Goal: Task Accomplishment & Management: Manage account settings

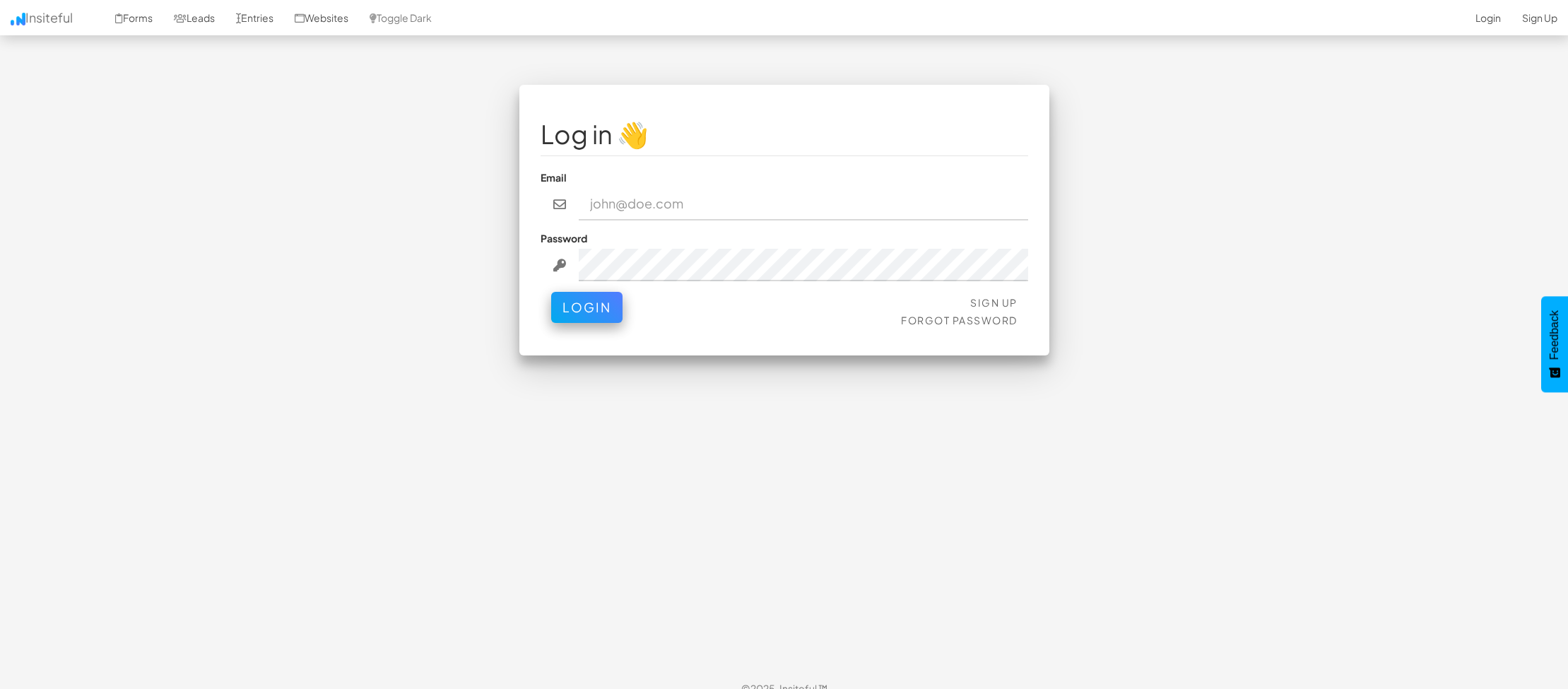
click at [647, 207] on input "email" at bounding box center [803, 204] width 450 height 33
type input "[EMAIL_ADDRESS][DOMAIN_NAME]"
click at [999, 297] on link "Sign Up" at bounding box center [994, 303] width 47 height 12
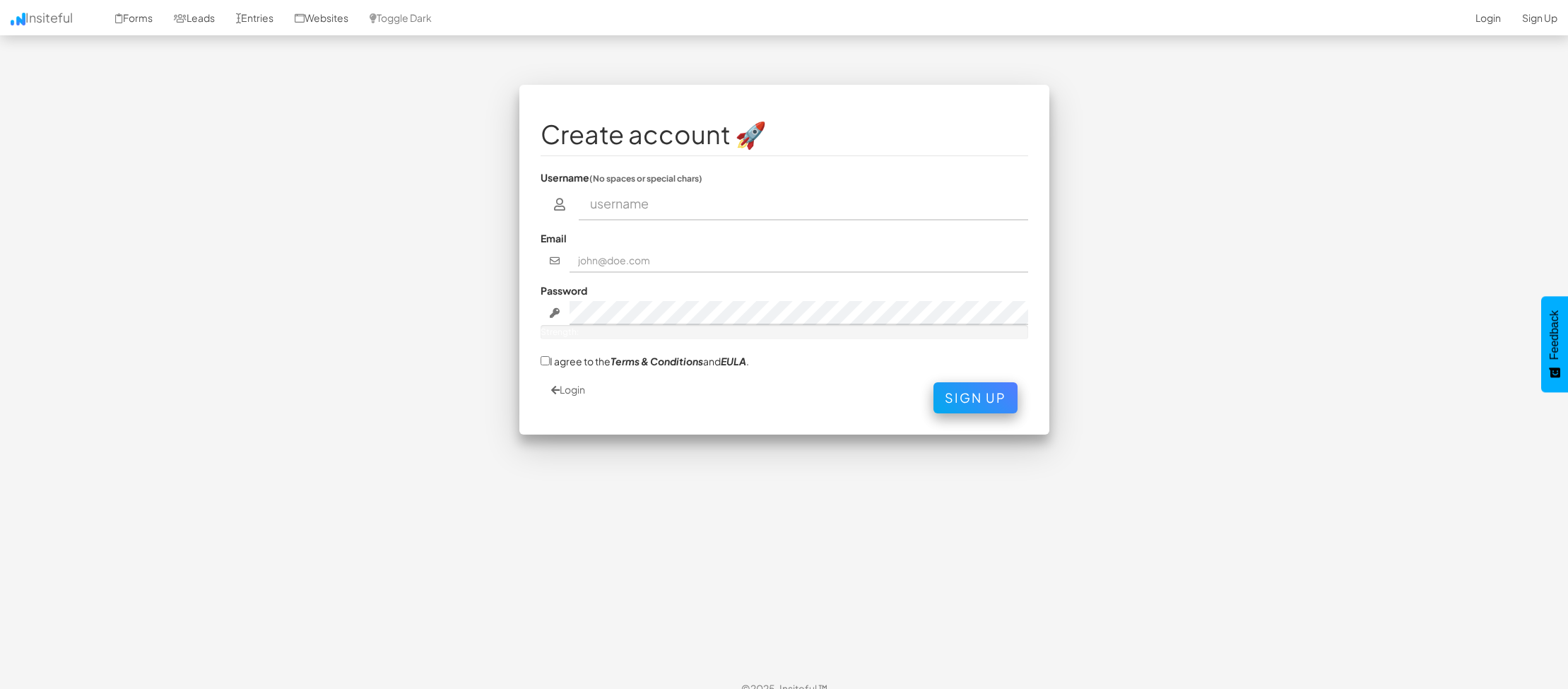
click at [703, 211] on input "text" at bounding box center [803, 204] width 450 height 33
type input "[PERSON_NAME]"
type input "[EMAIL_ADDRESS][DOMAIN_NAME]"
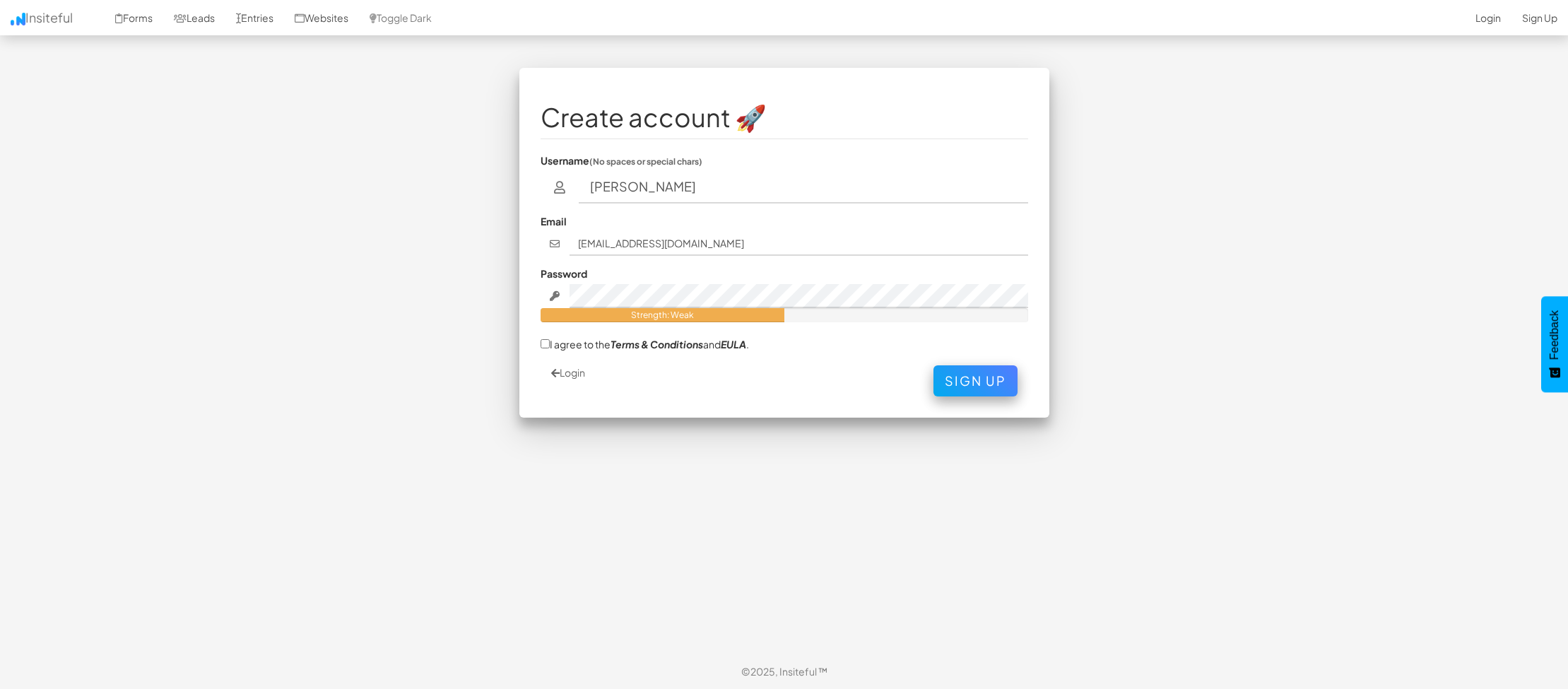
click at [493, 327] on div "Create account 🚀 Username (No spaces or special chars) [PERSON_NAME] Email [EMA…" at bounding box center [784, 249] width 827 height 364
click at [552, 342] on label "I agree to the Terms & Conditions and EULA ." at bounding box center [645, 344] width 208 height 15
click at [550, 342] on input "I agree to the Terms & Conditions and EULA ." at bounding box center [545, 344] width 9 height 9
checkbox input "true"
click at [660, 340] on em "Terms & Conditions" at bounding box center [657, 344] width 93 height 12
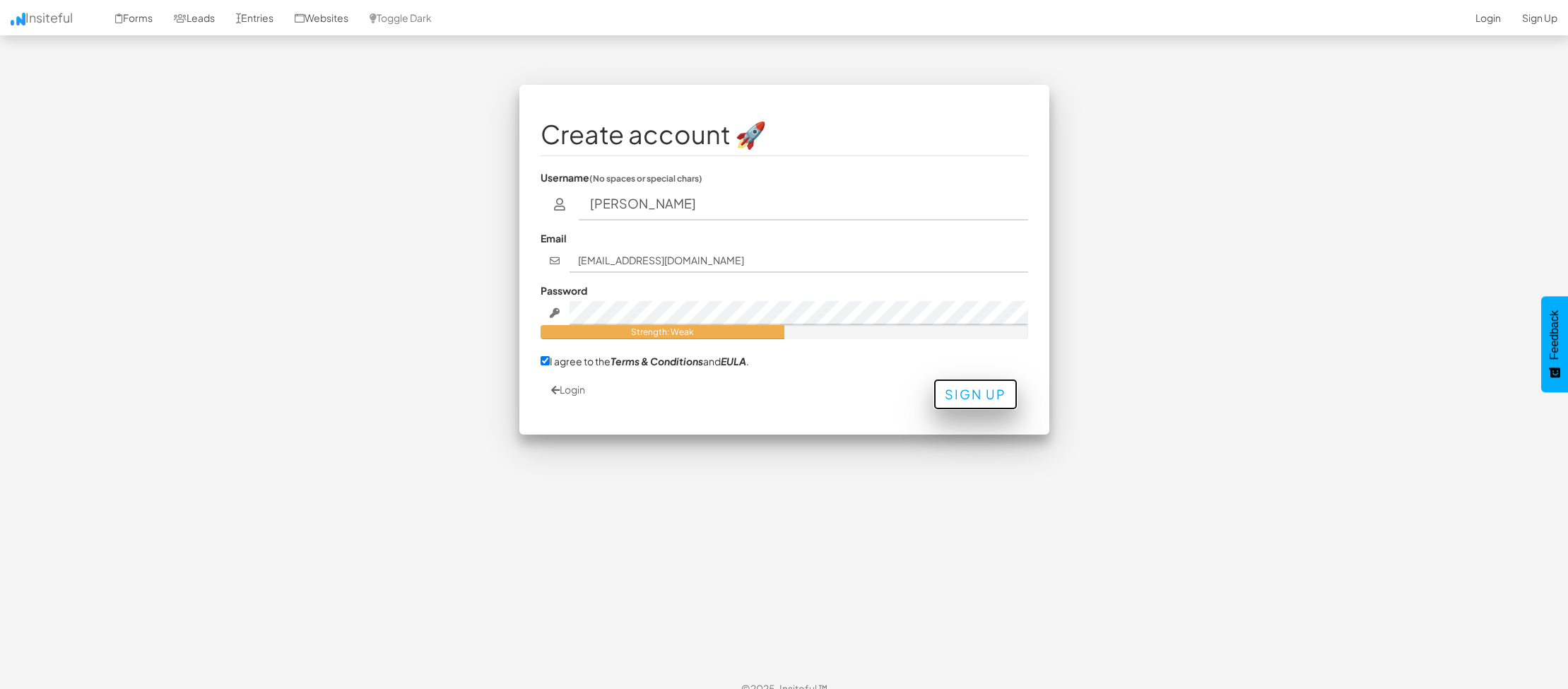
click at [968, 398] on button "Sign Up" at bounding box center [976, 393] width 84 height 31
click at [779, 198] on input "[PERSON_NAME]" at bounding box center [803, 204] width 450 height 33
click at [1202, 238] on body "Toggle navigation Insiteful Forms Leads Entries Websites Toggle Dark 2-Click In…" at bounding box center [784, 353] width 1568 height 706
click at [645, 204] on input "[PERSON_NAME]" at bounding box center [803, 204] width 450 height 33
click at [646, 208] on input "William Behrends" at bounding box center [803, 204] width 450 height 33
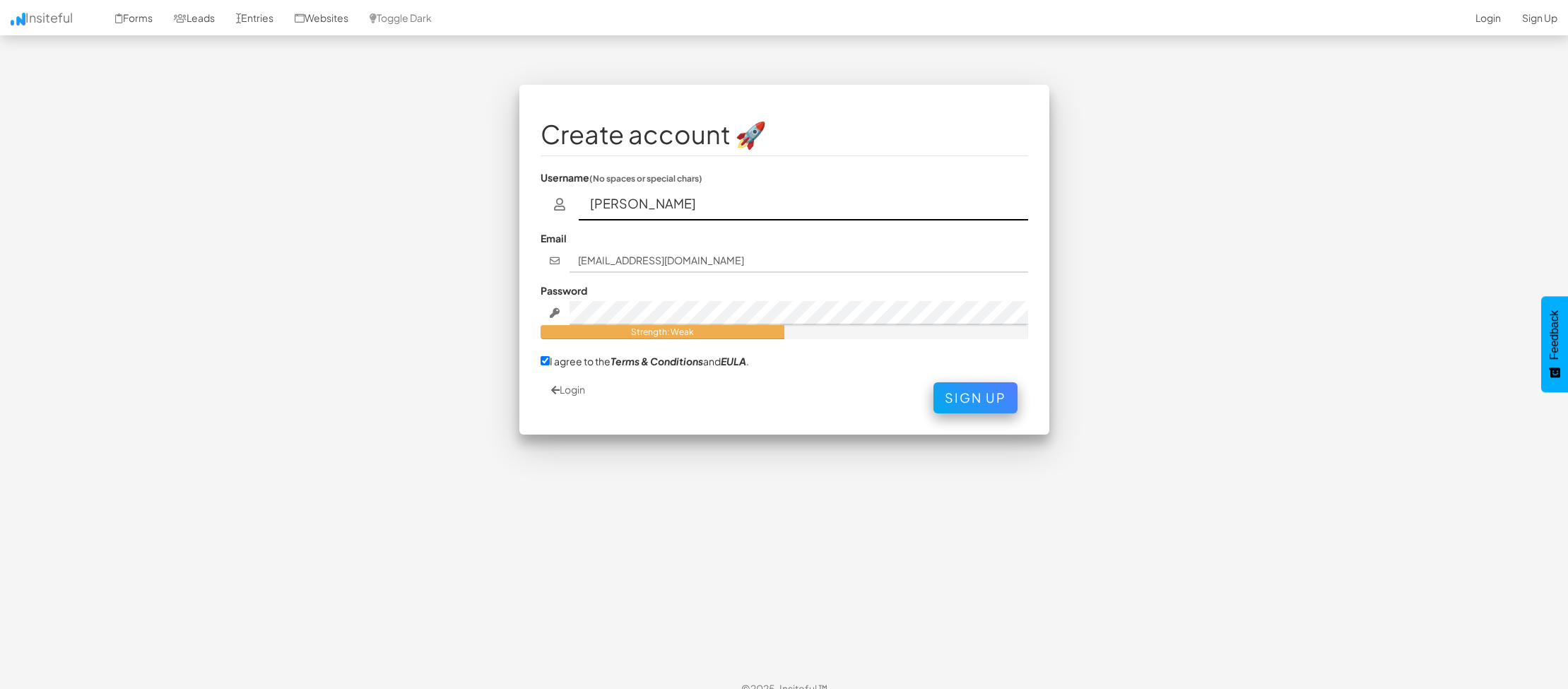
click at [638, 207] on input "William Behrends" at bounding box center [803, 204] width 450 height 33
type input "WilliamBehrends"
click at [1003, 401] on button "Sign Up" at bounding box center [976, 393] width 84 height 31
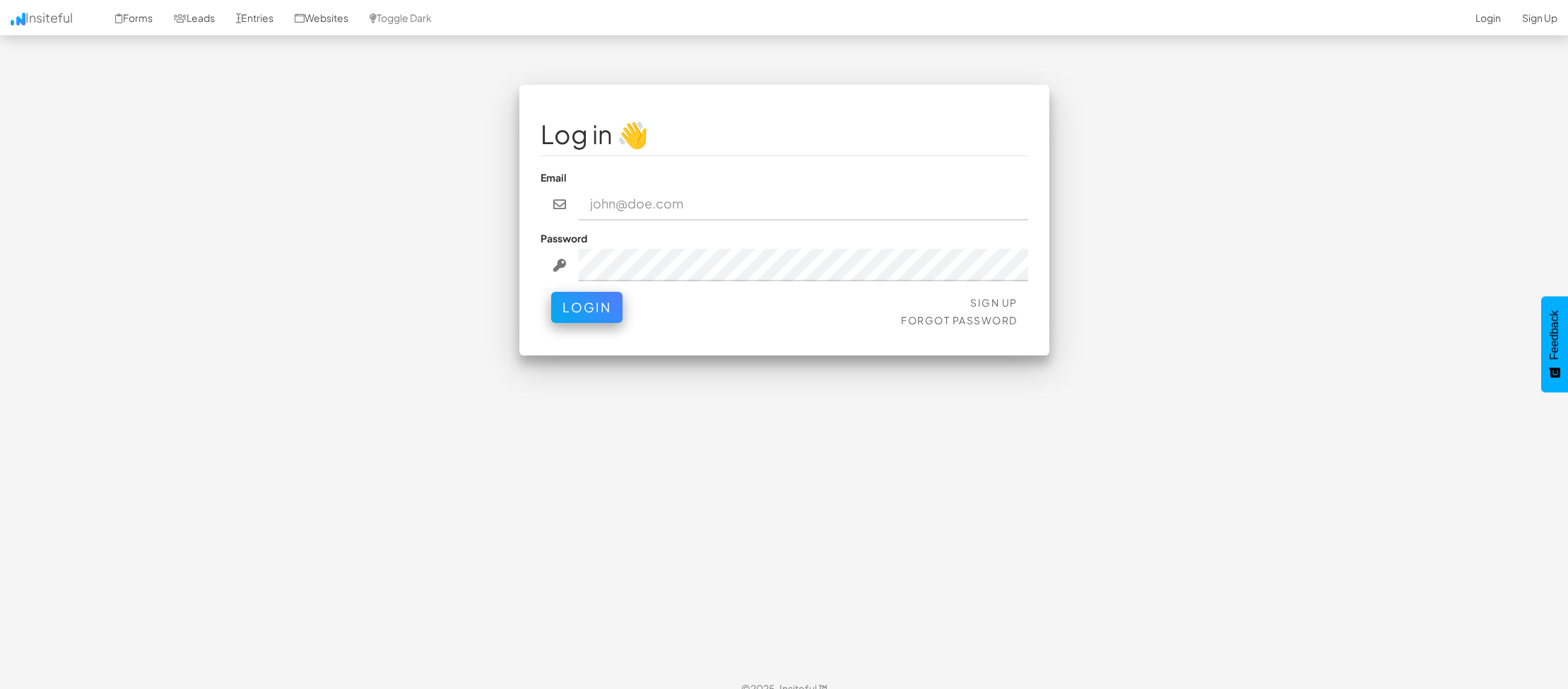
click at [653, 204] on input "email" at bounding box center [803, 204] width 450 height 33
type input "[EMAIL_ADDRESS][DOMAIN_NAME]"
click at [605, 296] on button "Login" at bounding box center [587, 304] width 71 height 31
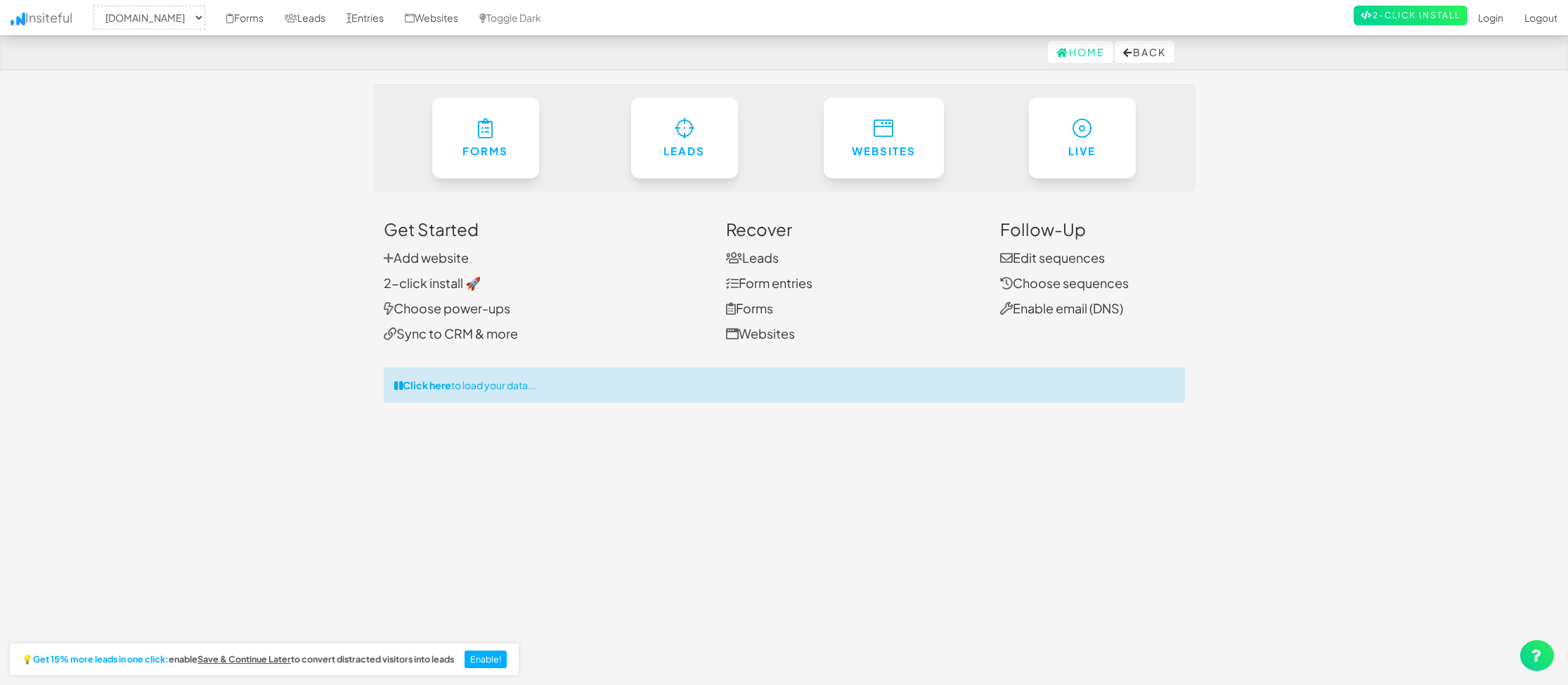
select select "2513"
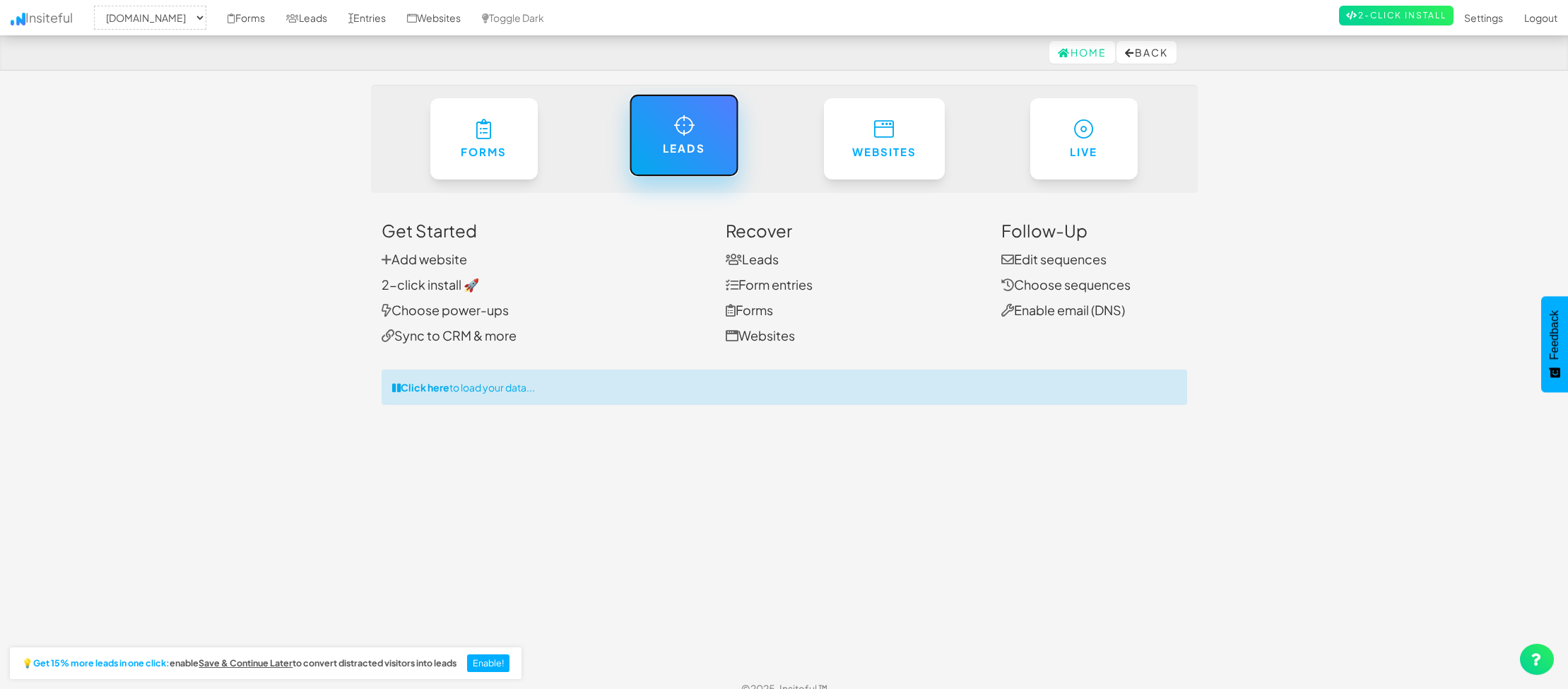
click at [680, 166] on link "Leads" at bounding box center [684, 135] width 110 height 83
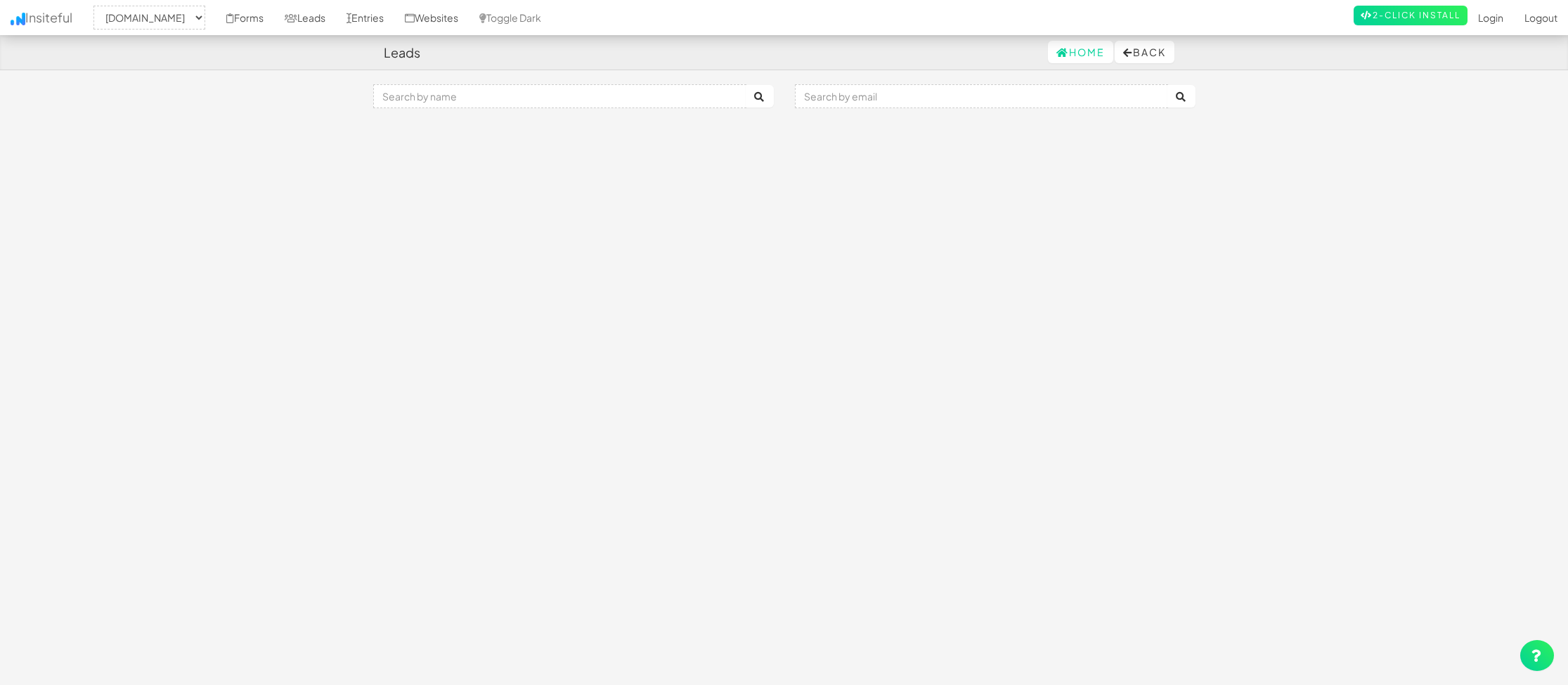
select select "2513"
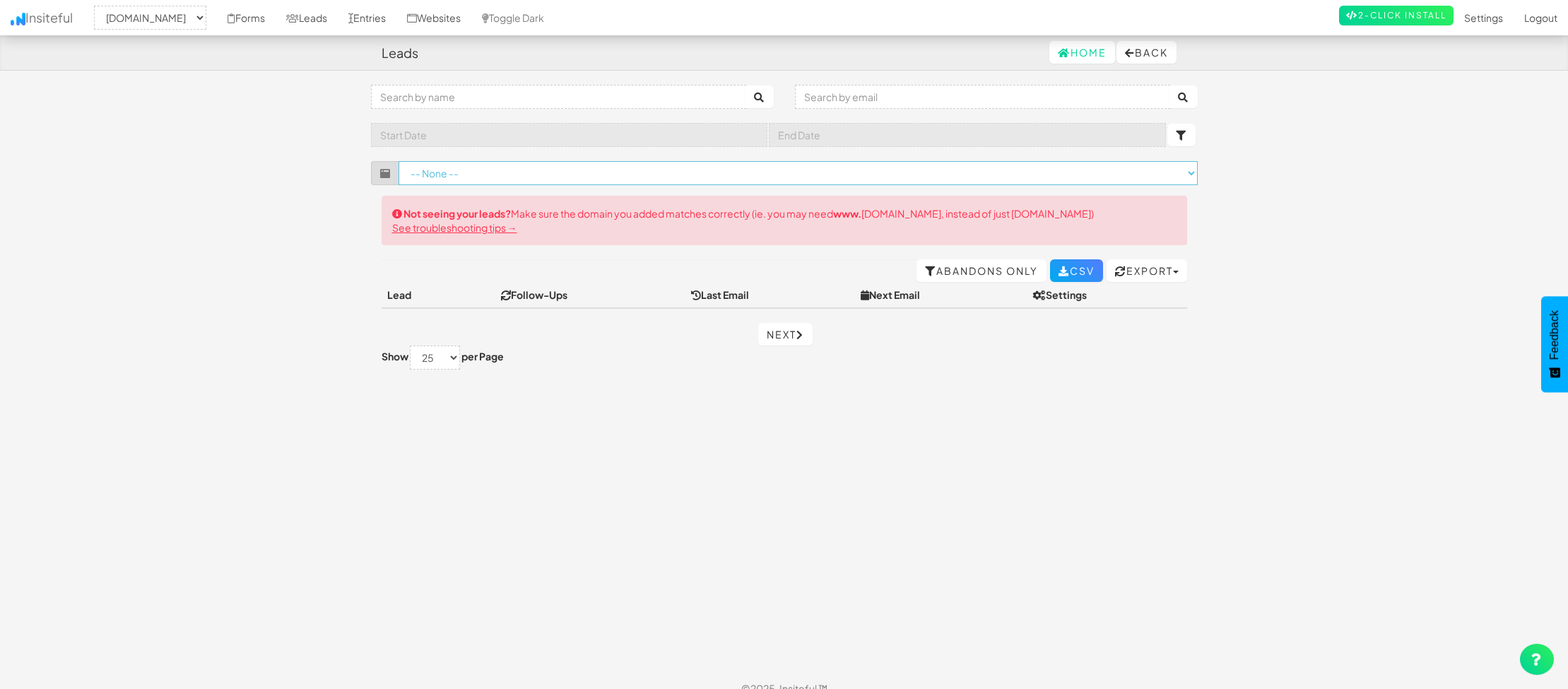
click at [708, 174] on select "-- None --" at bounding box center [799, 173] width 800 height 24
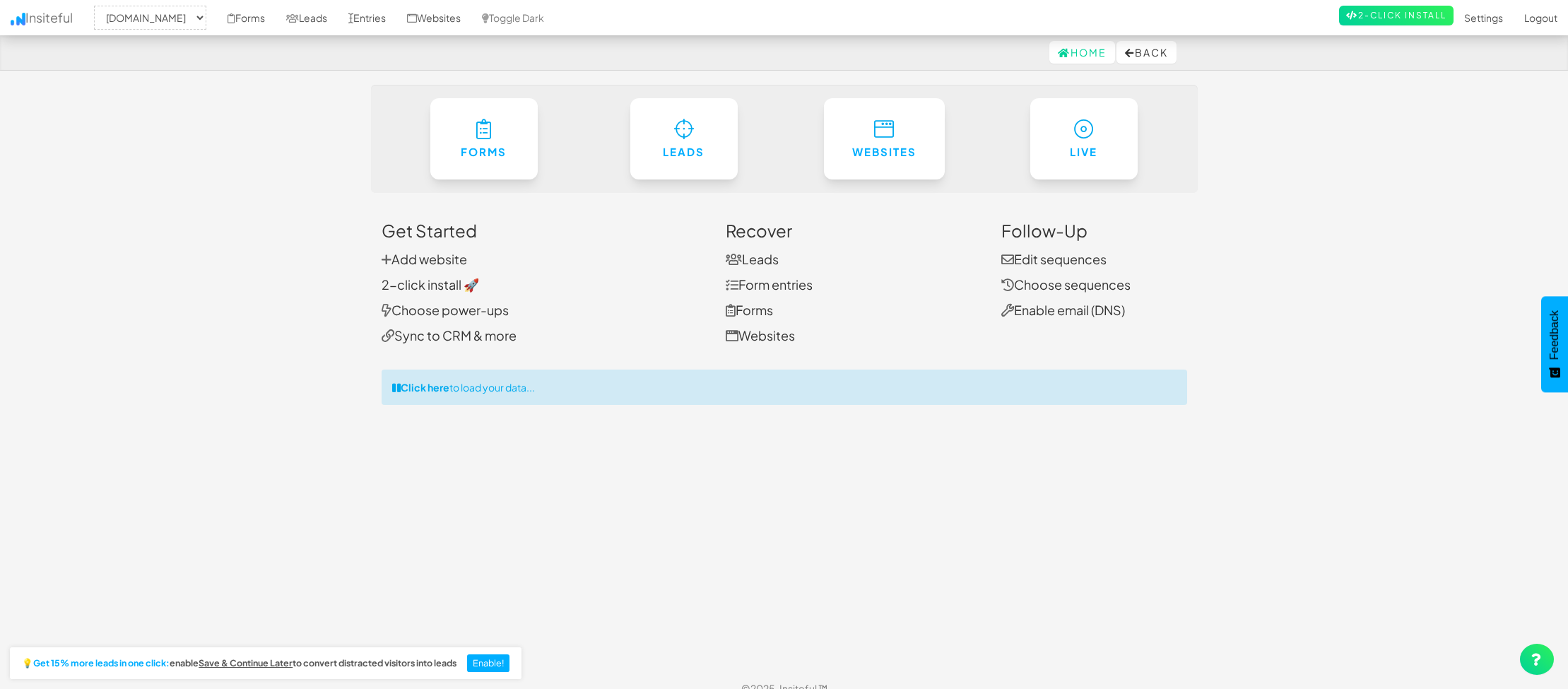
select select "2513"
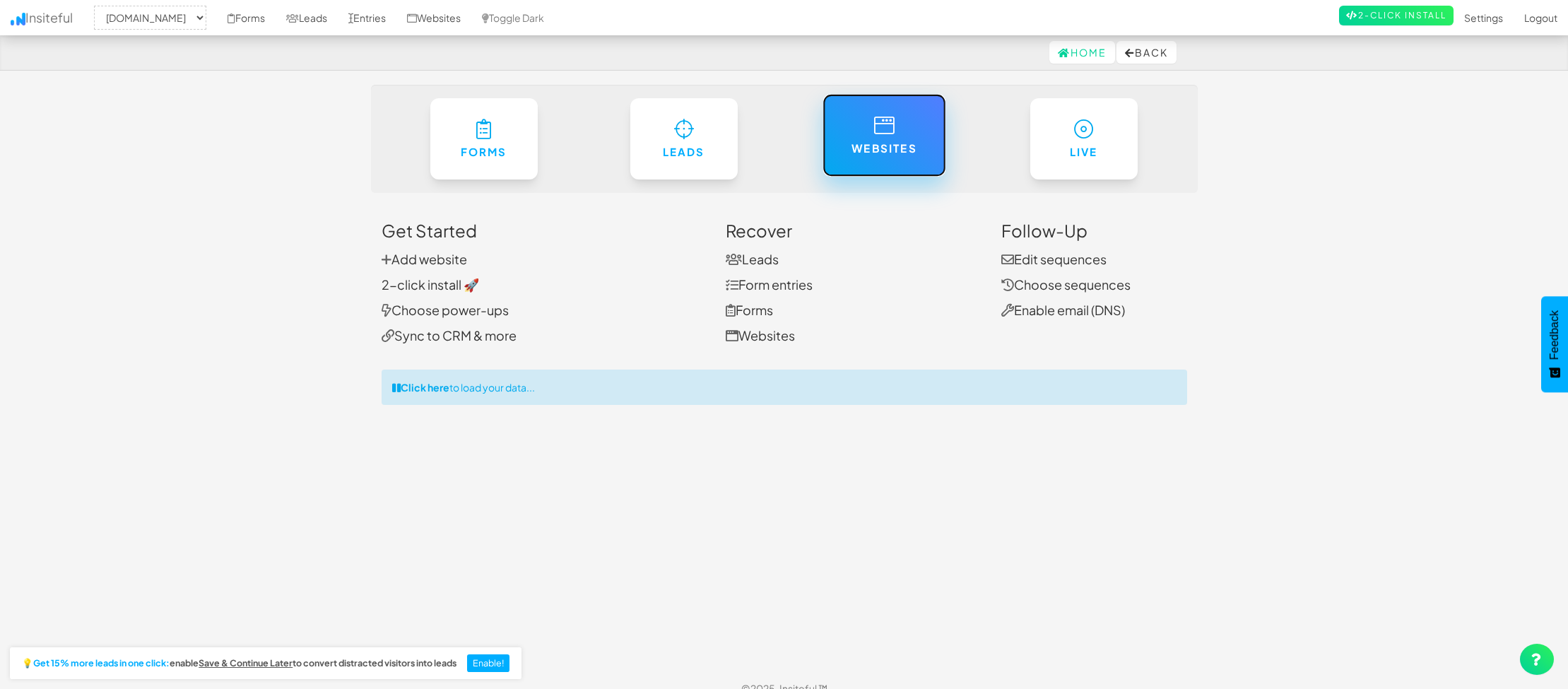
click at [898, 163] on link "Websites" at bounding box center [884, 135] width 123 height 83
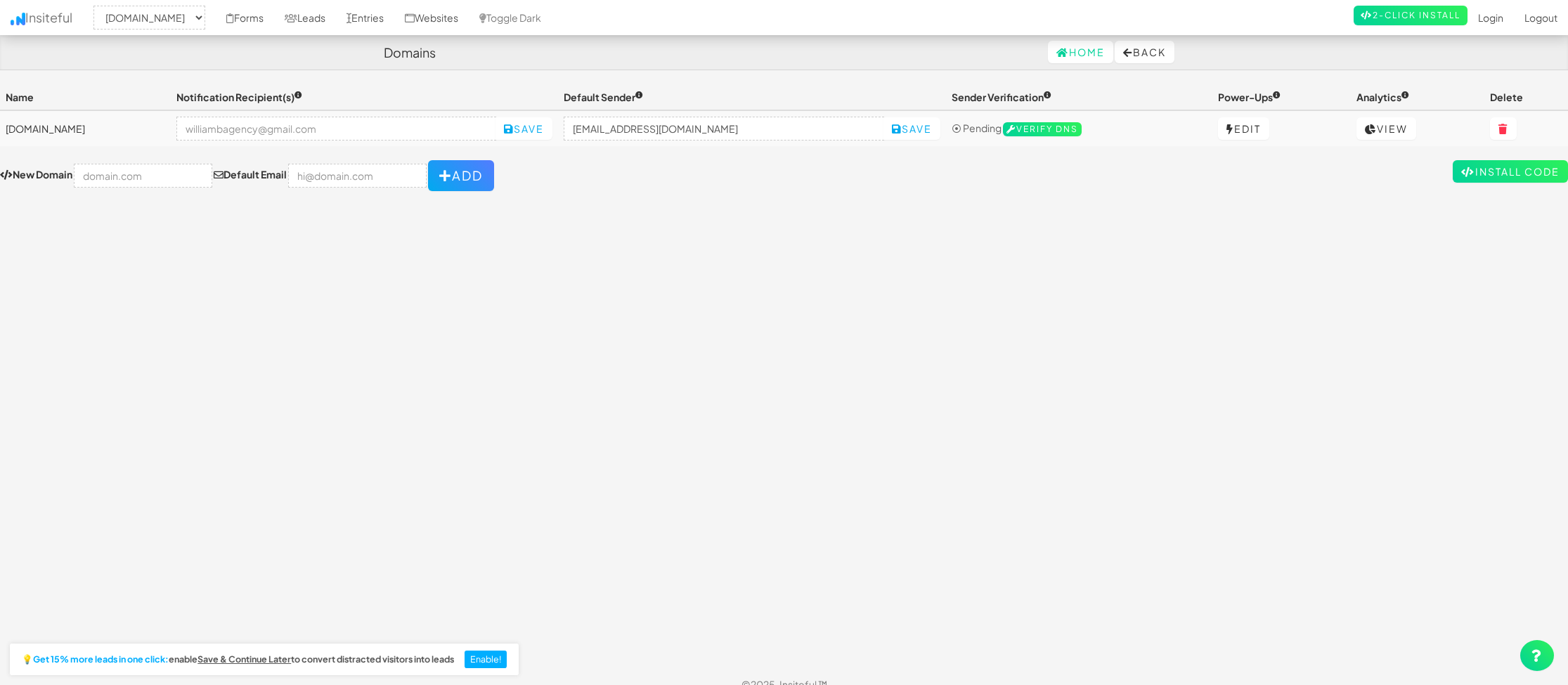
select select "2513"
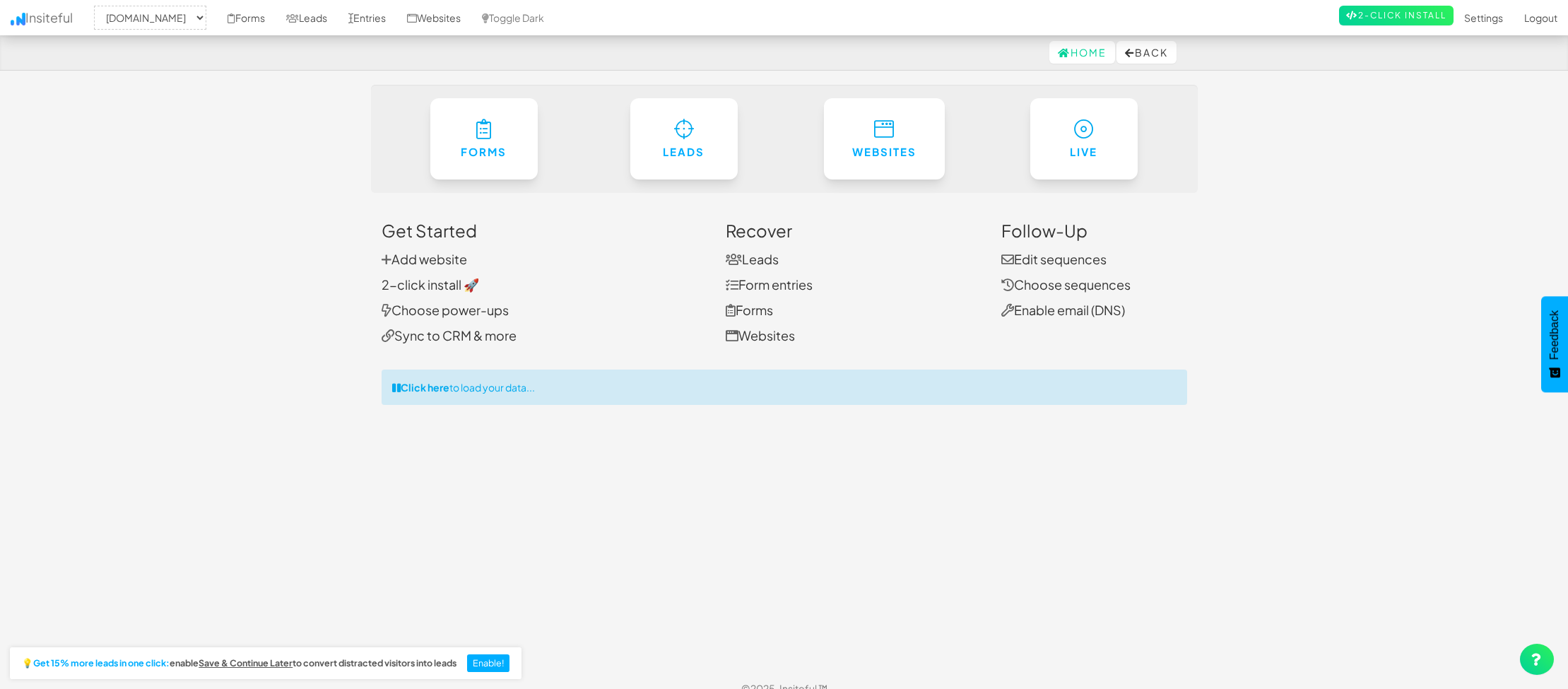
select select "2513"
click at [495, 156] on link "Forms" at bounding box center [484, 135] width 110 height 83
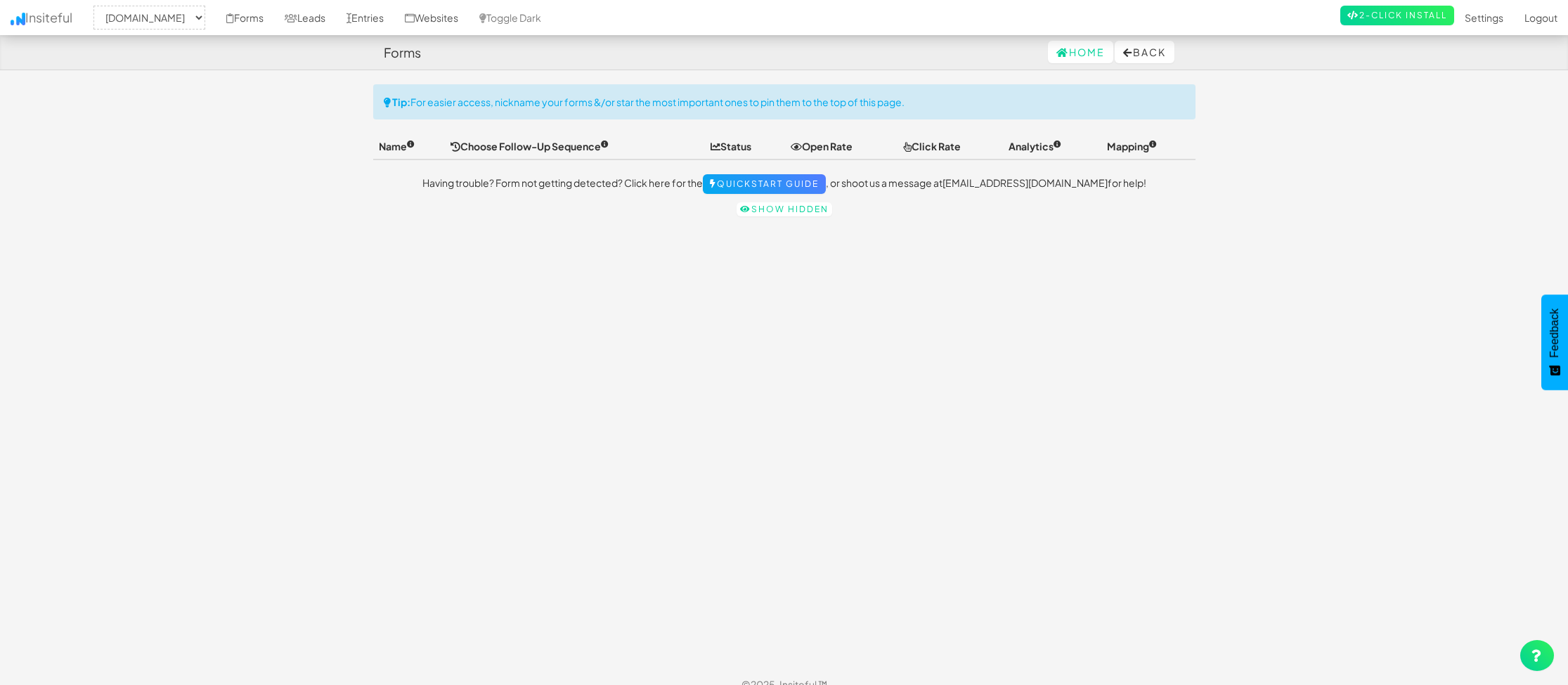
select select "2513"
click at [799, 185] on link "Quickstart Guide" at bounding box center [760, 184] width 123 height 19
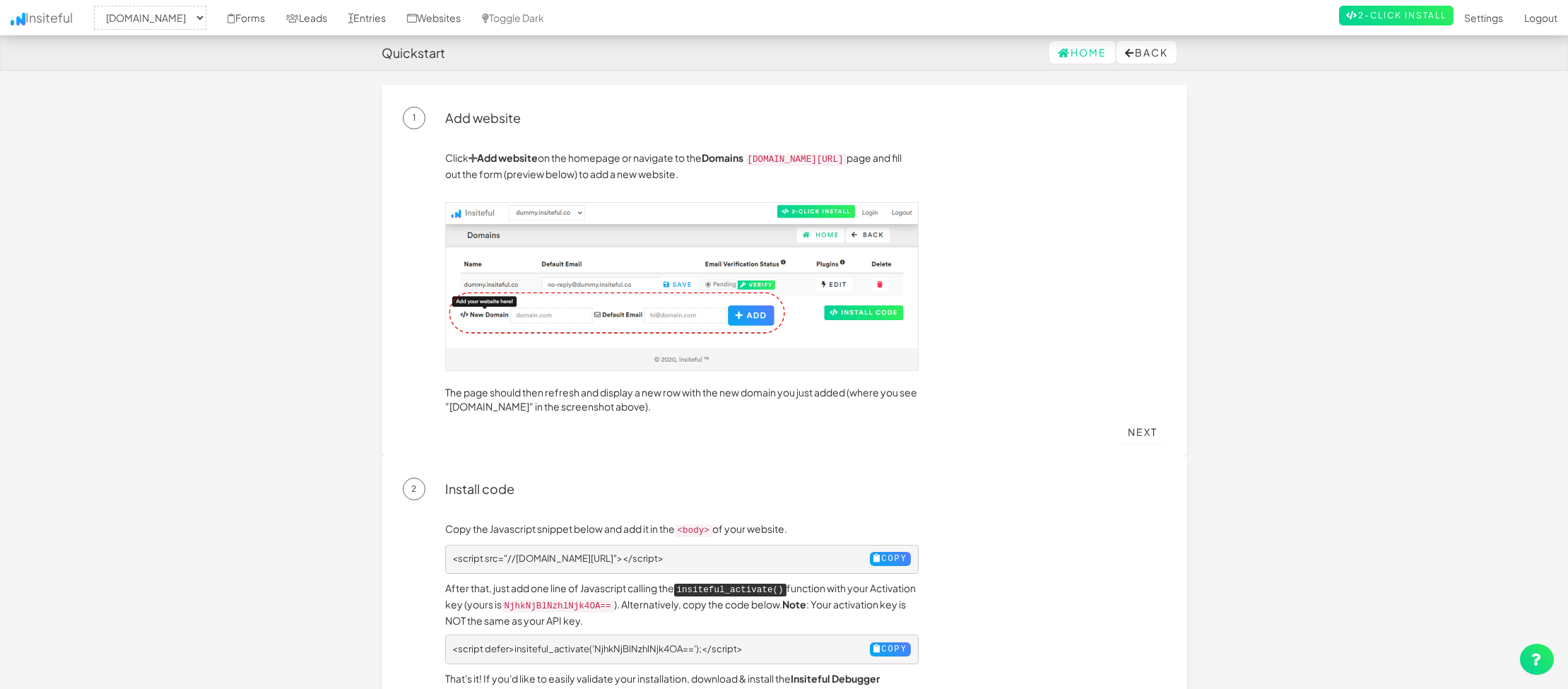
select select "2513"
click at [276, 19] on link "Forms" at bounding box center [247, 18] width 59 height 36
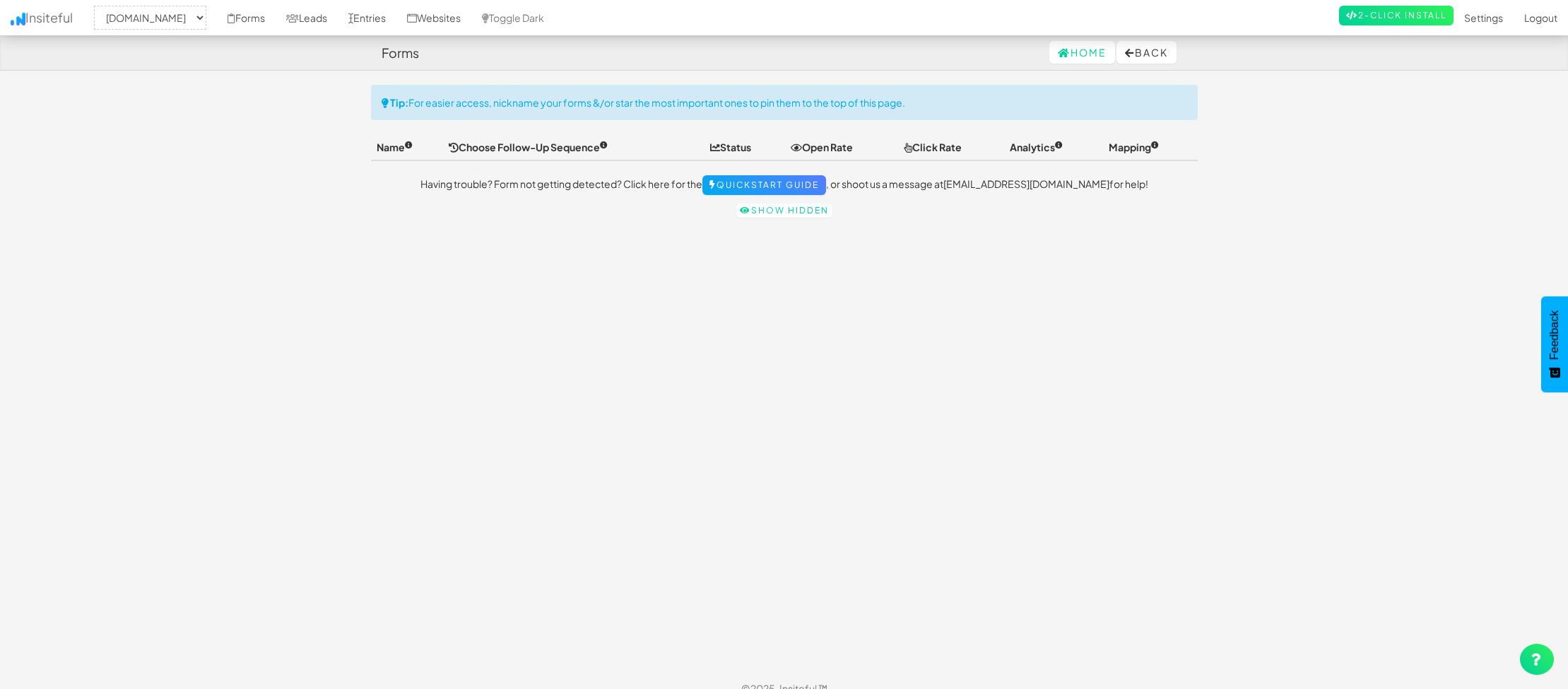
select select "2513"
click at [828, 146] on th "Open Rate" at bounding box center [841, 147] width 113 height 26
click at [954, 149] on th "Click Rate" at bounding box center [951, 147] width 106 height 26
click at [1020, 149] on span "Analytics" at bounding box center [1036, 147] width 53 height 12
click at [1041, 176] on p "Having trouble? Form not getting detected? Click here for the Quickstart Guide …" at bounding box center [784, 185] width 827 height 20
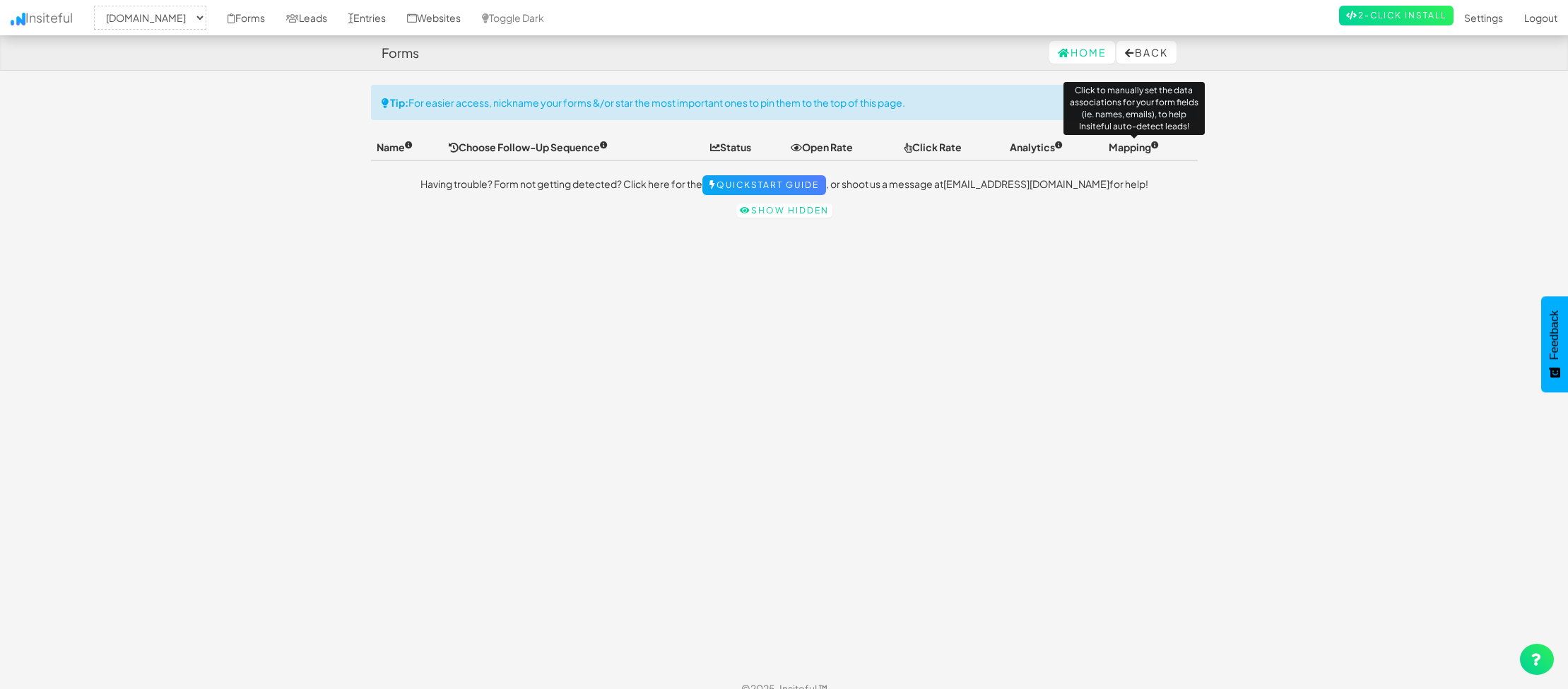
click at [1147, 148] on span "Mapping" at bounding box center [1134, 147] width 50 height 12
click at [1162, 144] on th "Mapping" at bounding box center [1150, 147] width 94 height 26
click at [1151, 144] on span "Mapping" at bounding box center [1134, 147] width 50 height 12
click at [772, 209] on link "Show hidden" at bounding box center [784, 211] width 96 height 14
select select "2513"
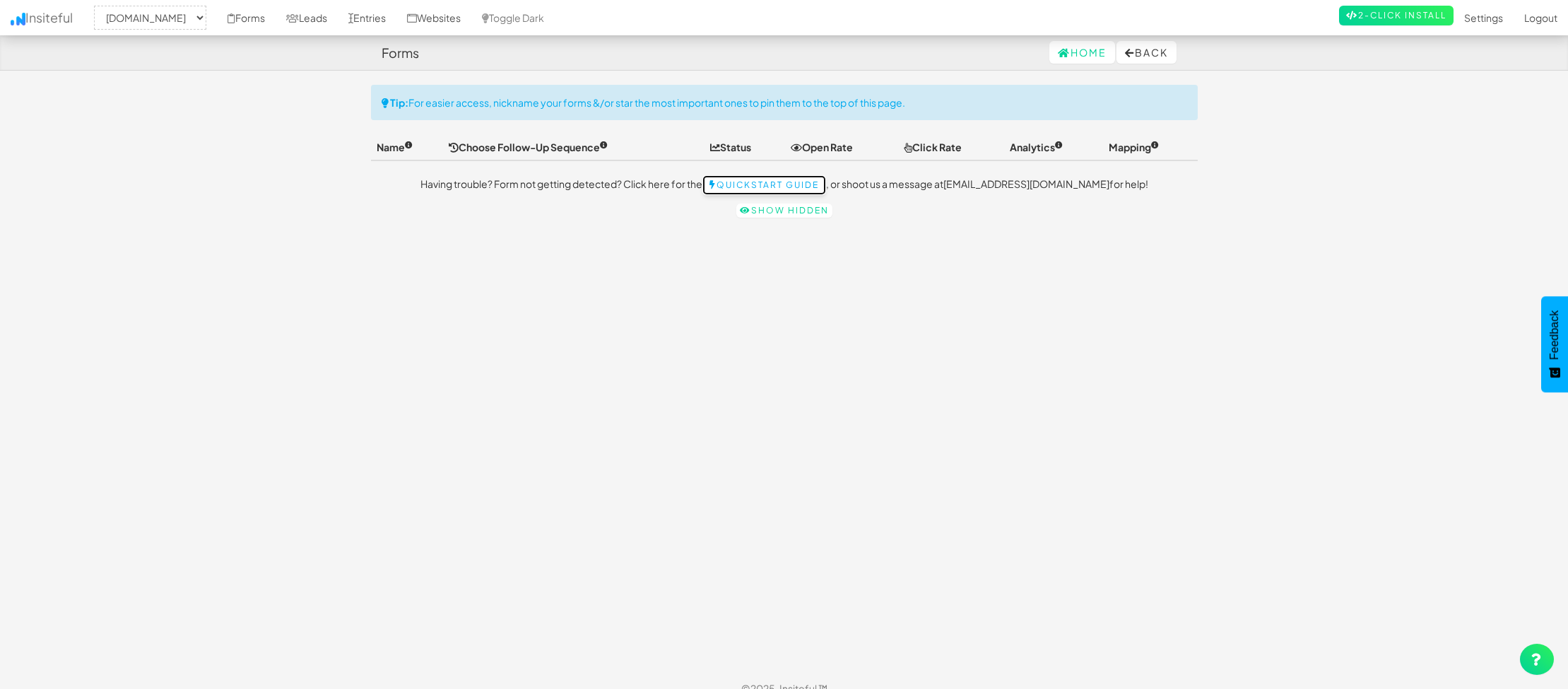
click at [826, 187] on link "Quickstart Guide" at bounding box center [764, 185] width 124 height 20
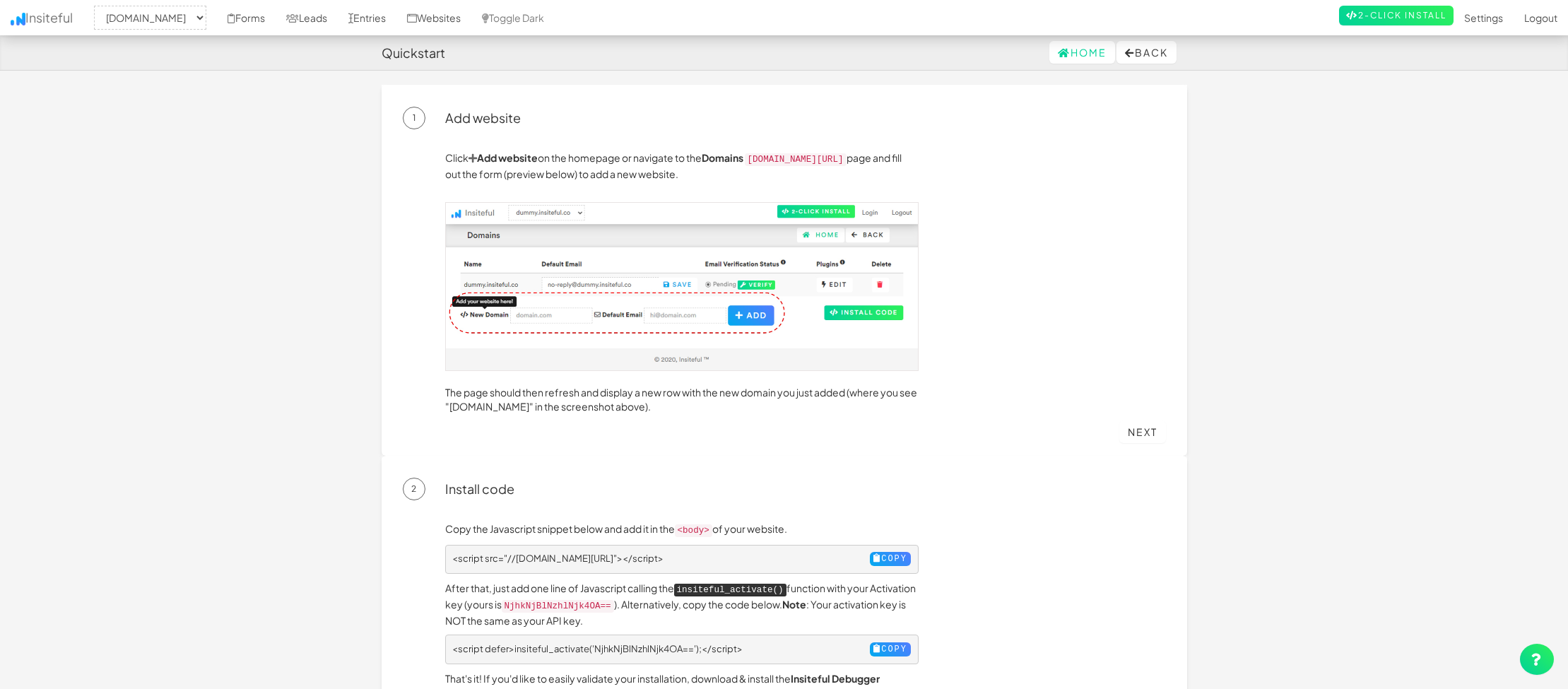
select select "2513"
click at [207, 20] on select "-- None -- dkbproducts.yardglider.com" at bounding box center [150, 17] width 112 height 24
click at [98, 5] on select "-- None -- dkbproducts.yardglider.com" at bounding box center [150, 17] width 112 height 24
click at [462, 12] on link "Websites" at bounding box center [434, 18] width 75 height 36
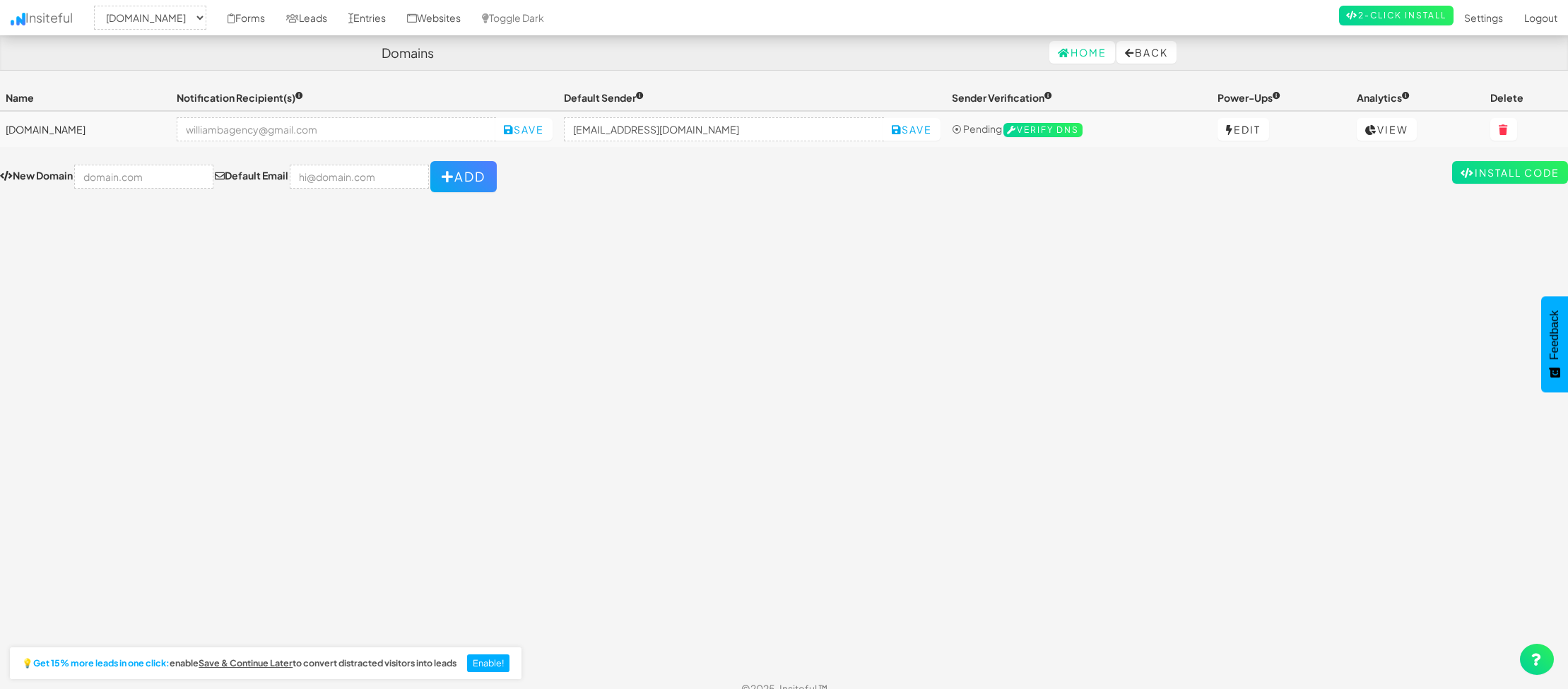
select select "2513"
click at [1246, 130] on link "Edit" at bounding box center [1244, 129] width 52 height 22
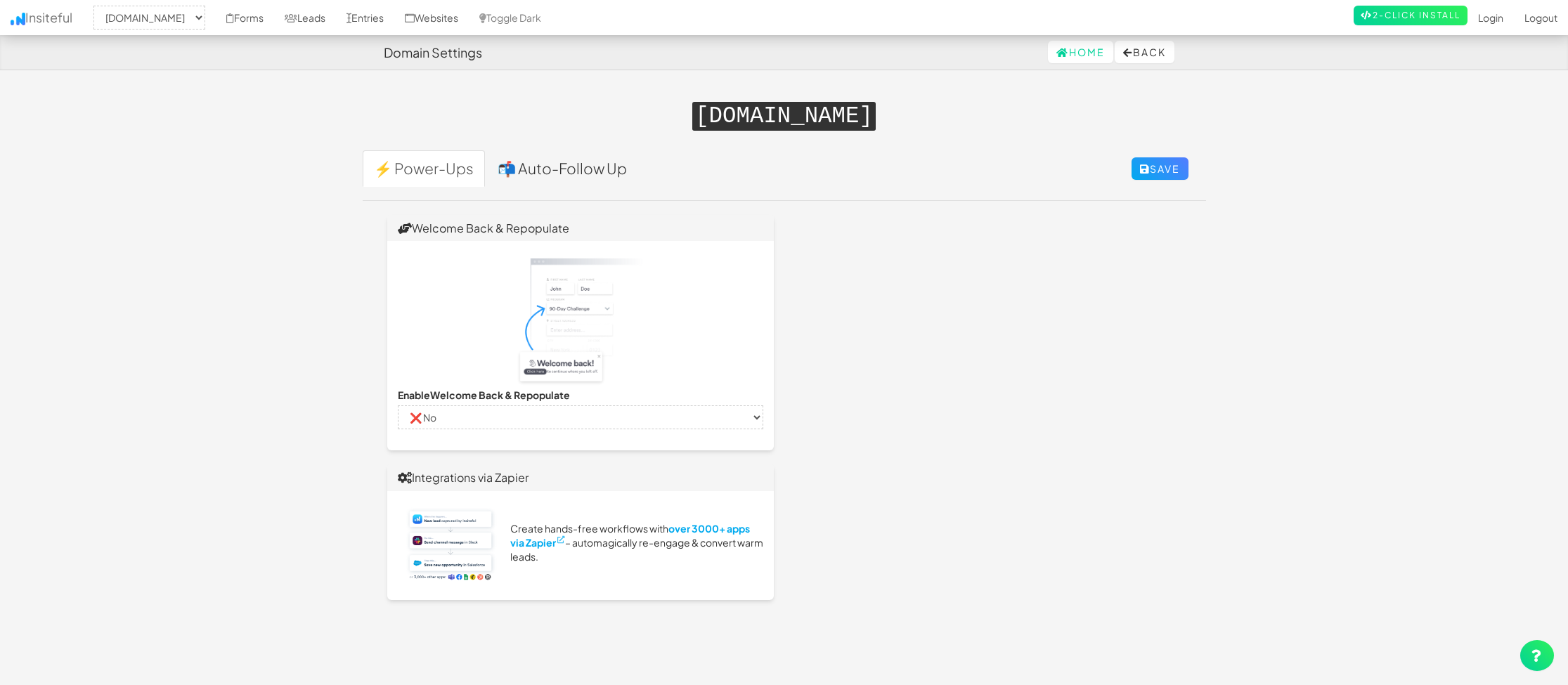
select select "2513"
select select "false"
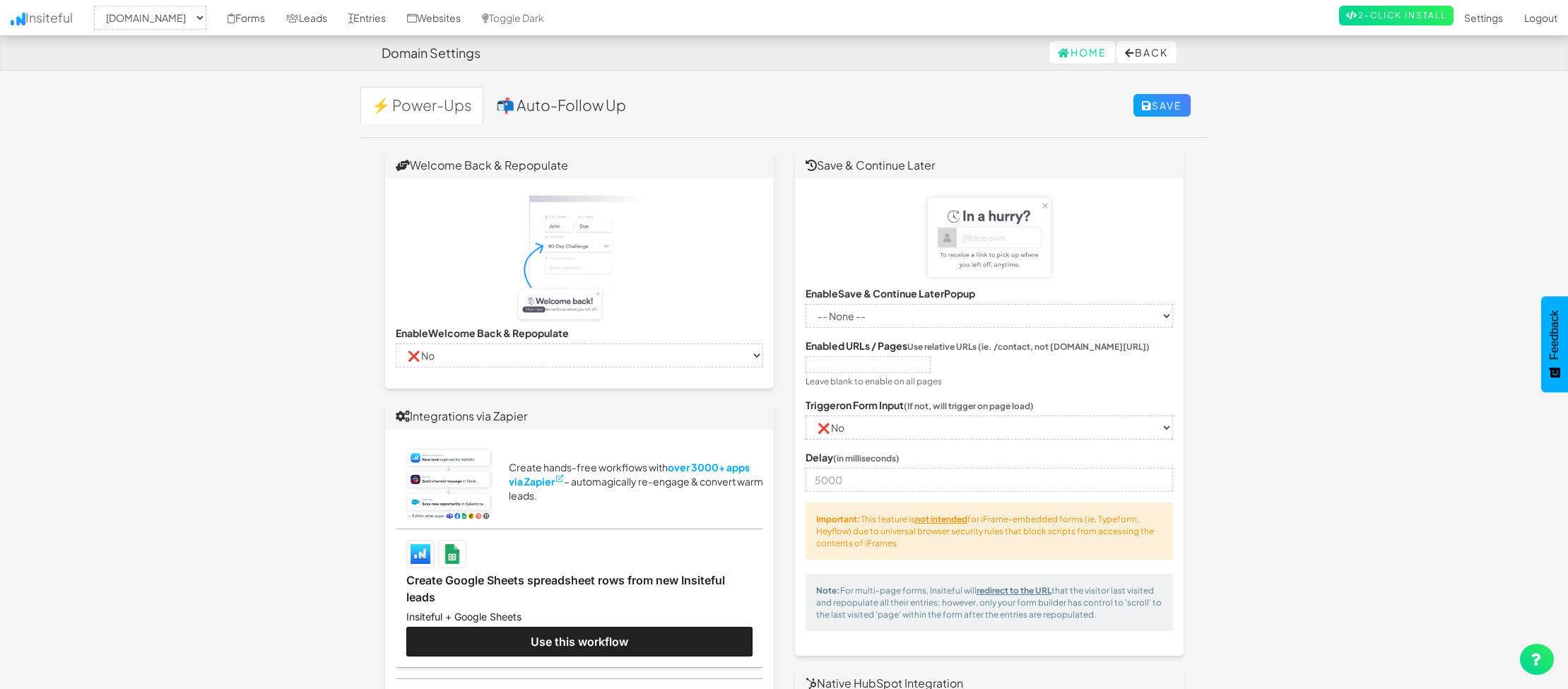
scroll to position [65, 0]
click at [632, 346] on select "-- None -- ✔ Yes ❌ No" at bounding box center [580, 354] width 368 height 24
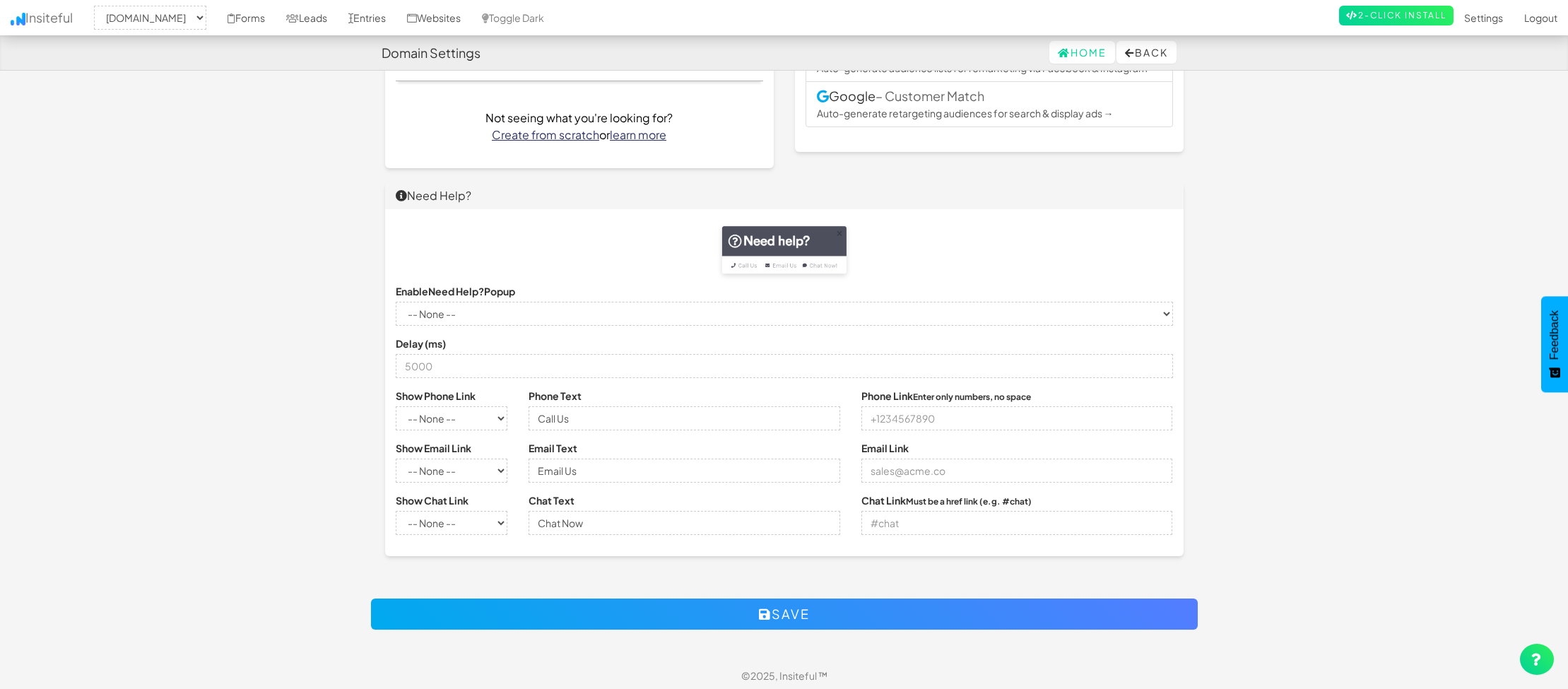
scroll to position [0, 0]
